Goal: Task Accomplishment & Management: Use online tool/utility

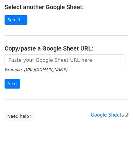
scroll to position [80, 0]
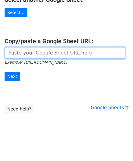
click at [32, 53] on input "url" at bounding box center [65, 53] width 121 height 12
paste input "[URL][DOMAIN_NAME]"
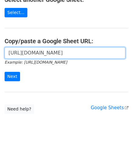
scroll to position [0, 135]
type input "https://docs.google.com/spreadsheets/d/1_keHh8U-0a09WtXBsUDFSSKVT8uVB_hQxSUA6ad…"
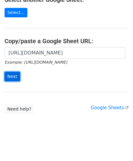
click at [10, 74] on input "Next" at bounding box center [12, 76] width 15 height 9
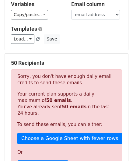
scroll to position [205, 0]
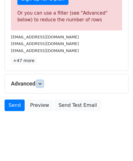
click at [41, 84] on link at bounding box center [39, 83] width 7 height 7
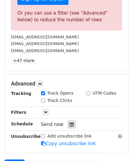
click at [70, 122] on icon at bounding box center [72, 124] width 4 height 4
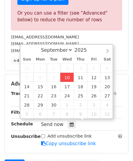
type input "[DATE] 12:00"
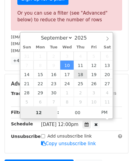
paste input "6"
type input "6"
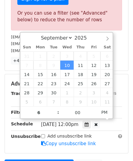
type input "[DATE] 18:00"
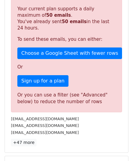
scroll to position [279, 0]
